Goal: Transaction & Acquisition: Subscribe to service/newsletter

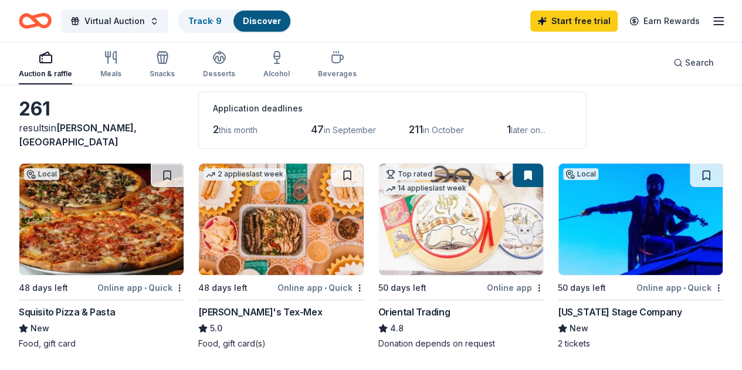
scroll to position [117, 0]
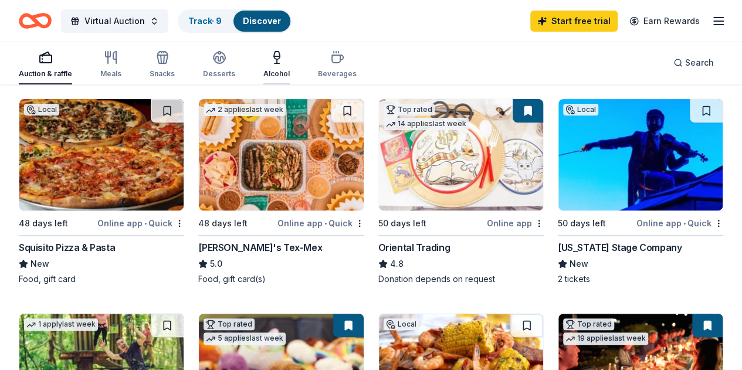
click at [284, 73] on div "Alcohol" at bounding box center [276, 73] width 26 height 9
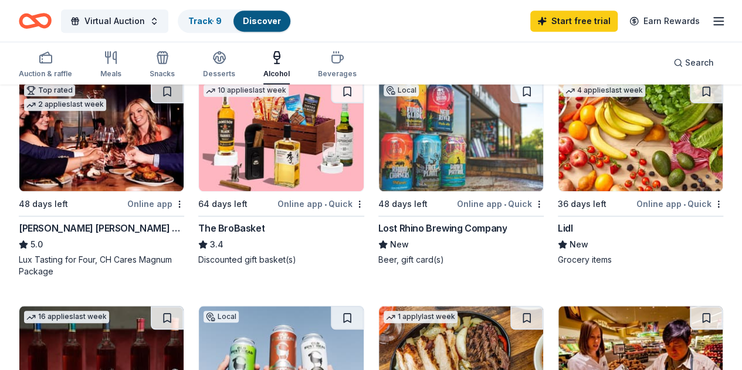
scroll to position [352, 0]
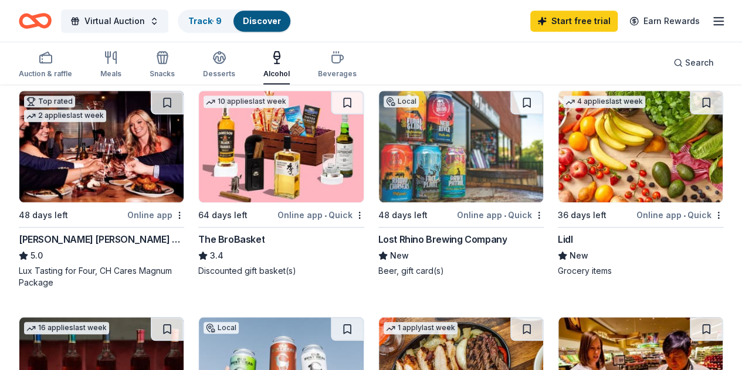
click at [559, 162] on img at bounding box center [641, 146] width 164 height 111
click at [363, 317] on img at bounding box center [281, 372] width 164 height 111
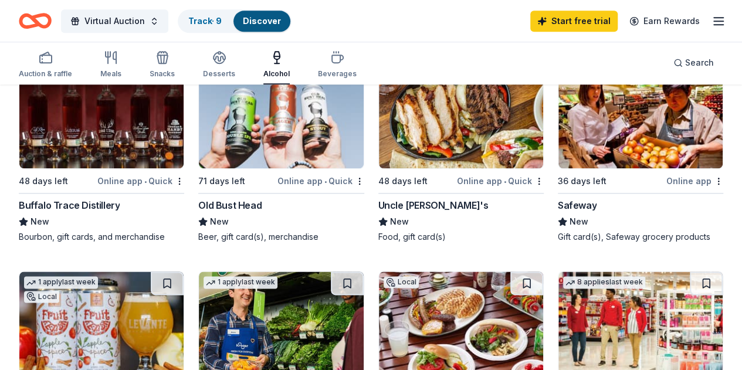
scroll to position [645, 0]
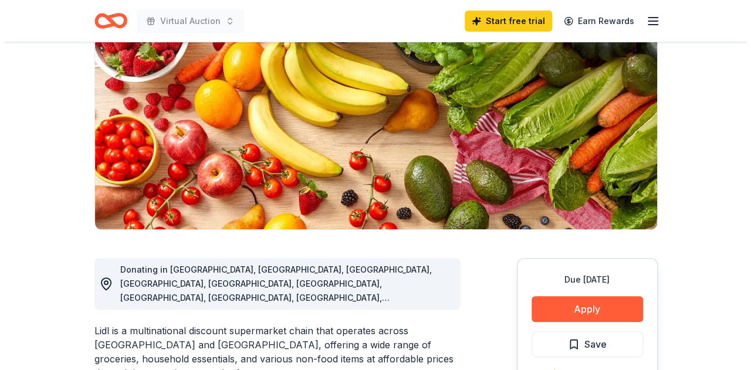
scroll to position [235, 0]
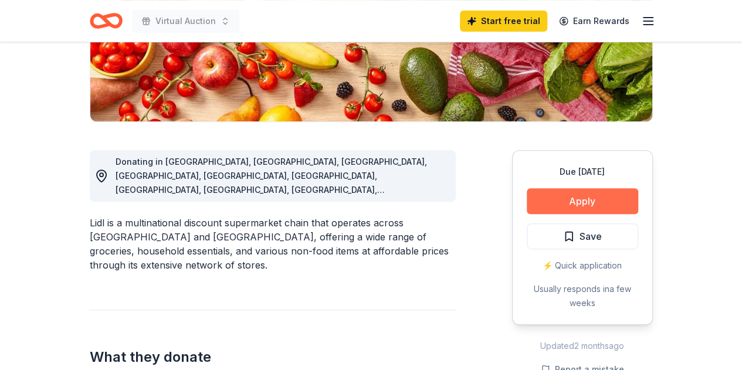
click at [587, 201] on button "Apply" at bounding box center [582, 201] width 111 height 26
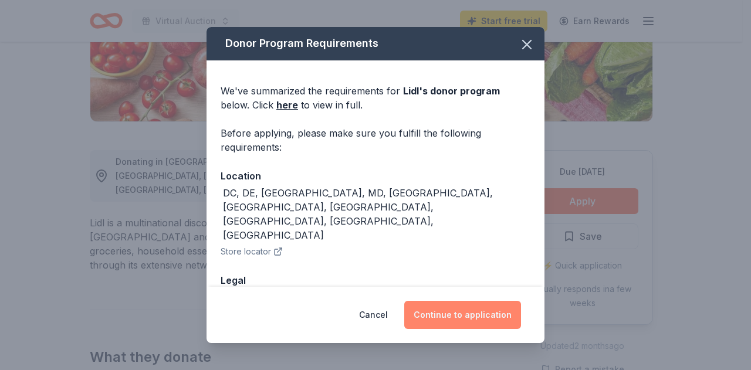
click at [473, 312] on button "Continue to application" at bounding box center [462, 315] width 117 height 28
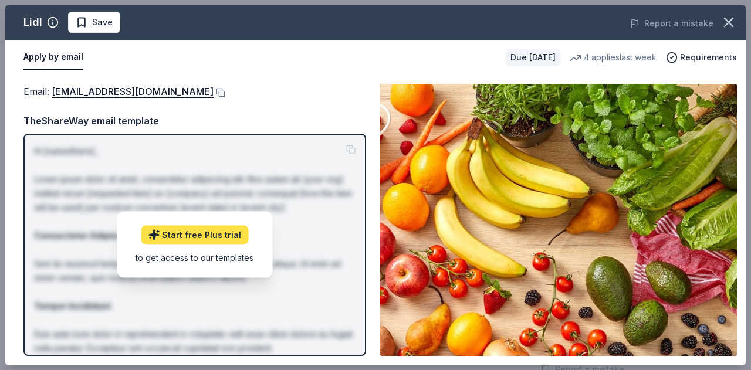
click at [191, 234] on link "Start free Plus trial" at bounding box center [194, 235] width 107 height 19
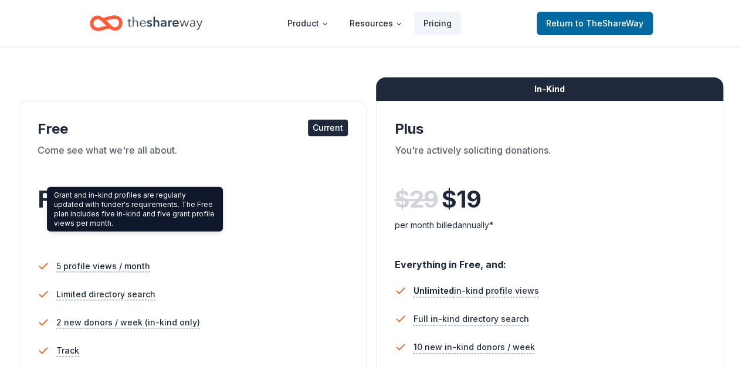
scroll to position [176, 0]
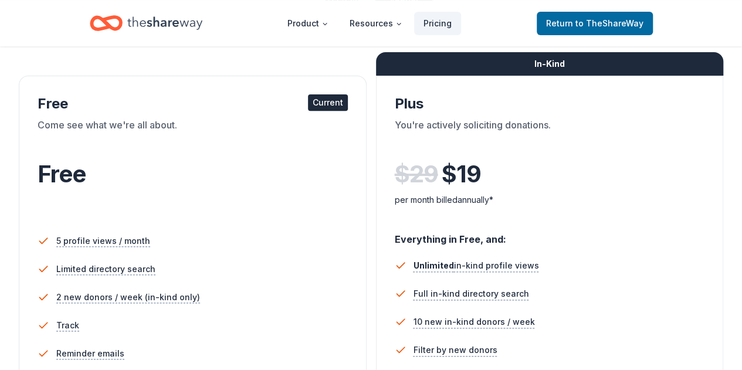
click at [117, 165] on div "Free" at bounding box center [193, 174] width 310 height 33
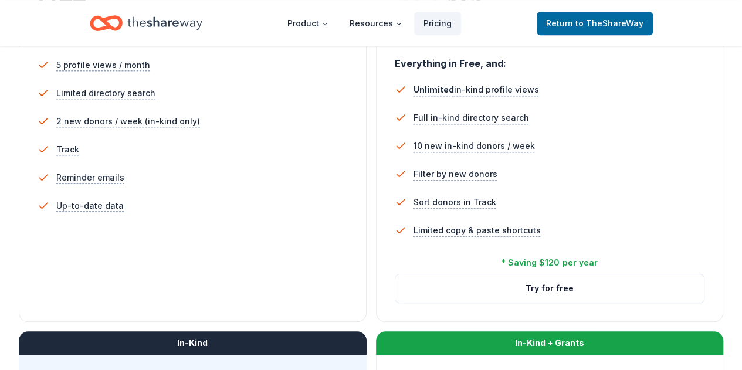
scroll to position [469, 0]
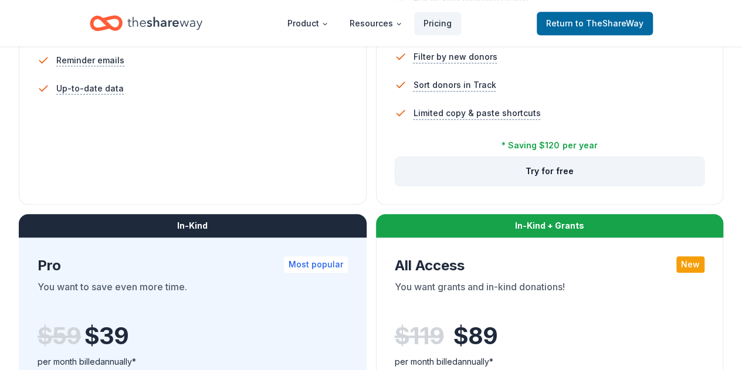
click at [395, 185] on button "Try for free" at bounding box center [549, 171] width 309 height 28
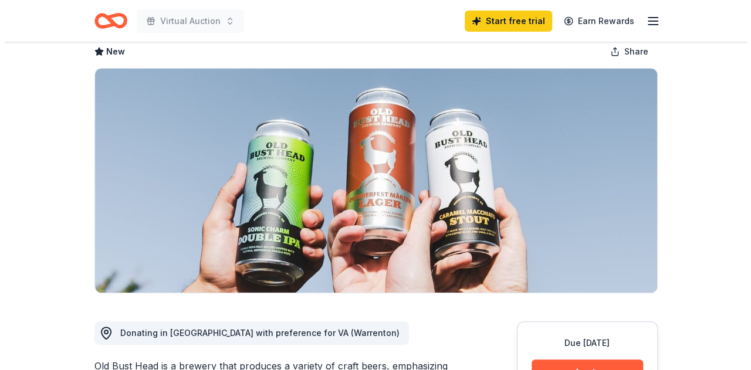
scroll to position [117, 0]
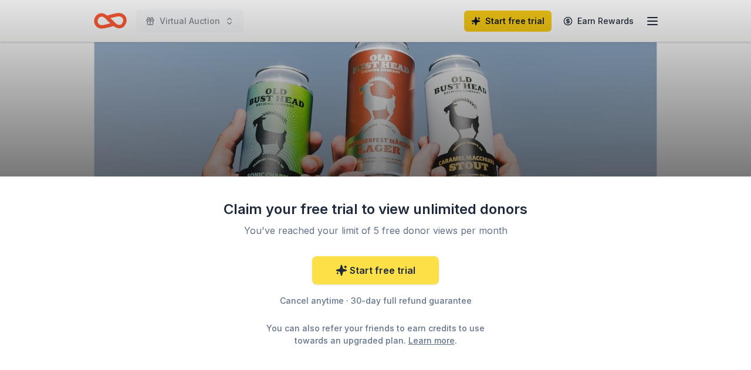
click at [399, 272] on link "Start free trial" at bounding box center [375, 270] width 127 height 28
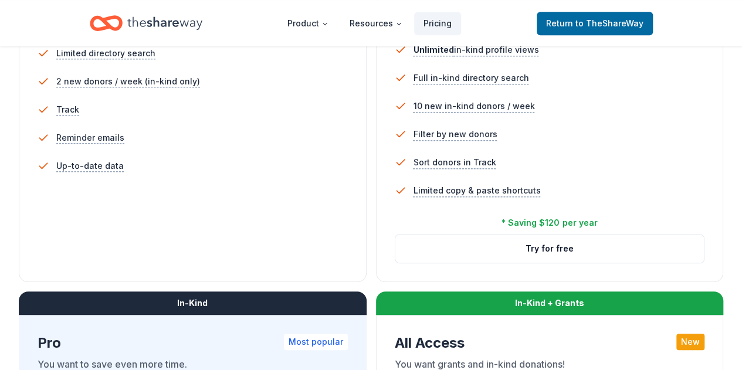
scroll to position [411, 0]
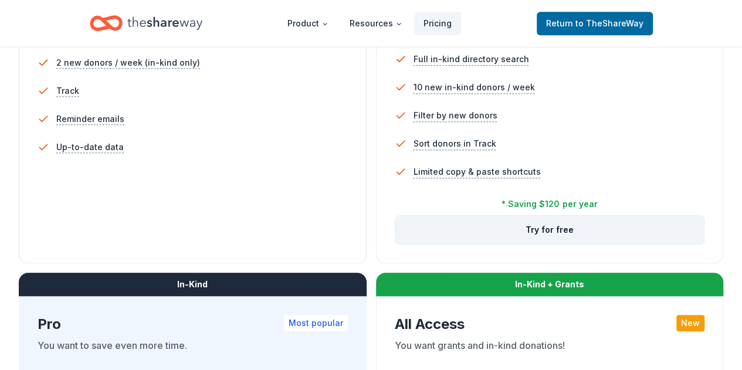
click at [395, 244] on button "Try for free" at bounding box center [549, 230] width 309 height 28
